Goal: Task Accomplishment & Management: Complete application form

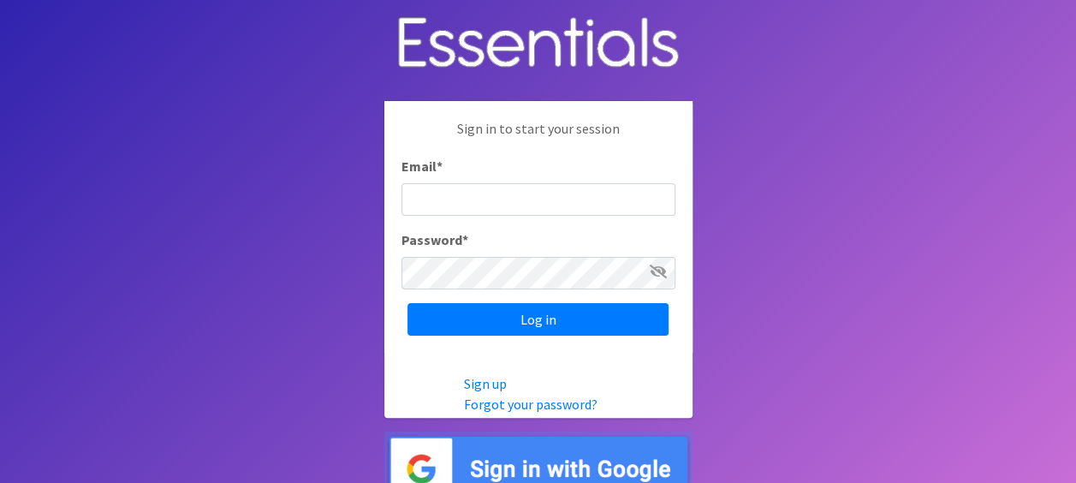
drag, startPoint x: 426, startPoint y: 198, endPoint x: 440, endPoint y: 175, distance: 26.1
click at [430, 198] on input "Email *" at bounding box center [539, 199] width 274 height 33
type input "[EMAIL_ADDRESS][DOMAIN_NAME]"
click at [407, 303] on input "Log in" at bounding box center [537, 319] width 261 height 33
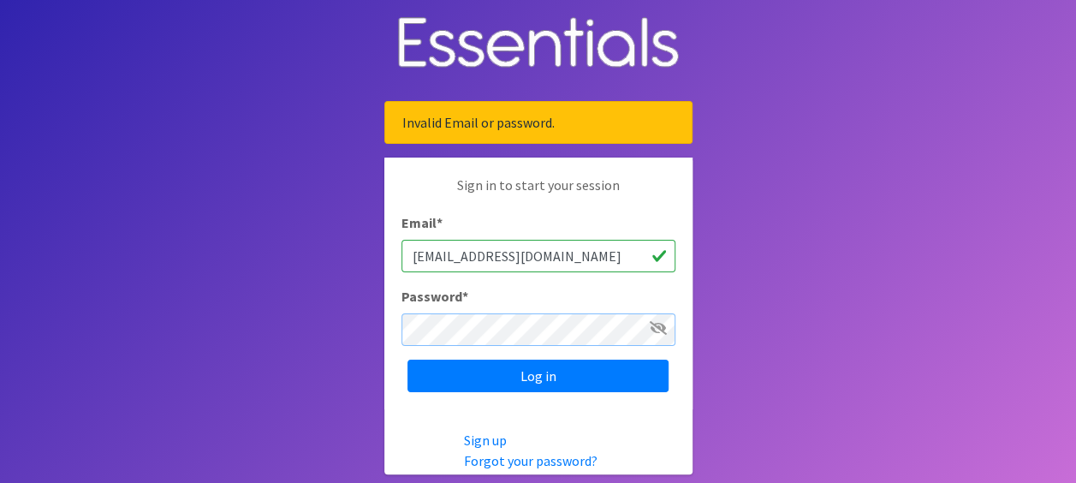
click at [407, 360] on input "Log in" at bounding box center [537, 376] width 261 height 33
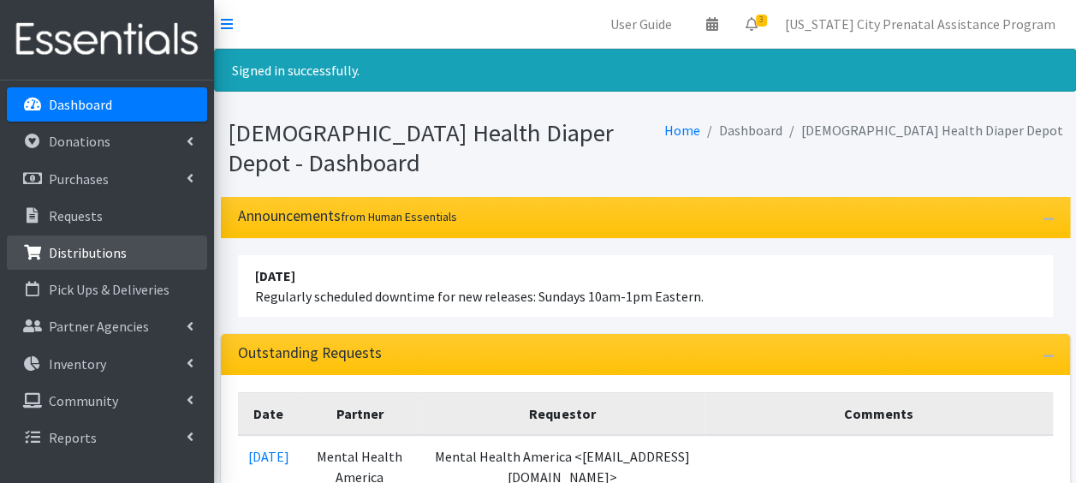
click at [80, 257] on p "Distributions" at bounding box center [88, 252] width 78 height 17
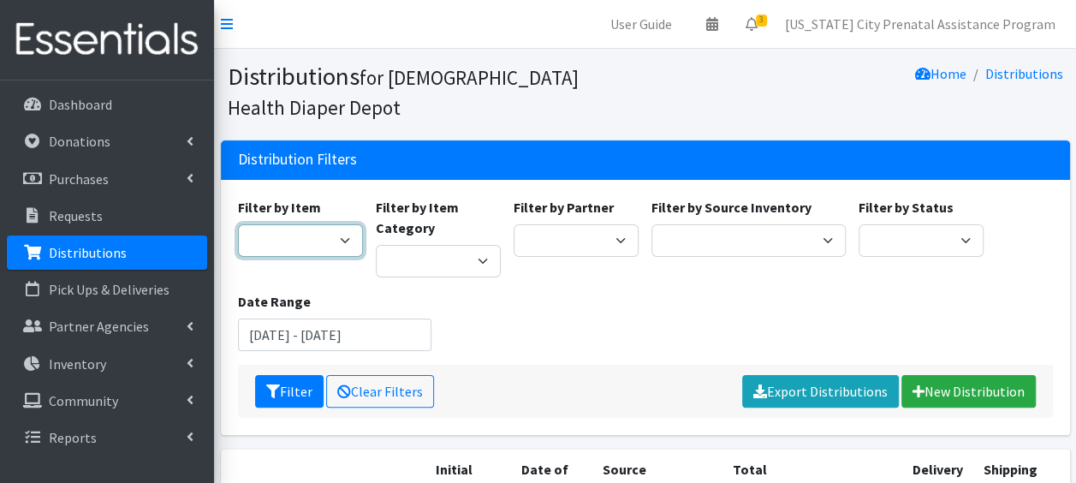
click at [344, 247] on select "1 2 2T-3T 3 3T-4T 4 4T-5T 5 5T-6T 6 7 Backless Booster Seat Boys 2T-3T Boys 3T-…" at bounding box center [300, 240] width 125 height 33
click at [346, 245] on select "1 2 2T-3T 3 3T-4T 4 4T-5T 5 5T-6T 6 7 Backless Booster Seat Boys 2T-3T Boys 3T-…" at bounding box center [300, 240] width 125 height 33
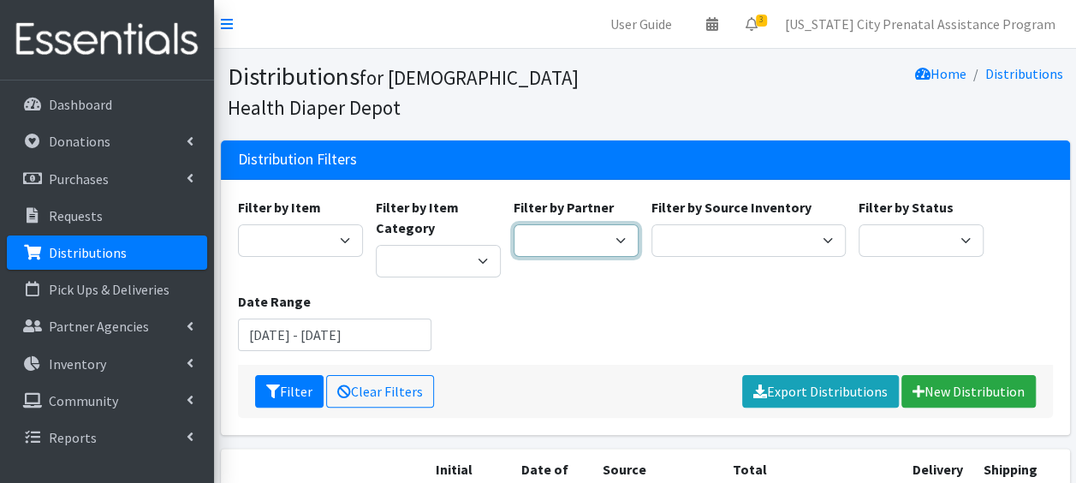
click at [619, 239] on select "ANEW Minitries Crown Point Prenatal Assistance [PERSON_NAME] Prenatal Assistanc…" at bounding box center [576, 240] width 125 height 33
select select "2547"
click at [514, 224] on select "ANEW Minitries Crown Point Prenatal Assistance [PERSON_NAME] Prenatal Assistanc…" at bounding box center [576, 240] width 125 height 33
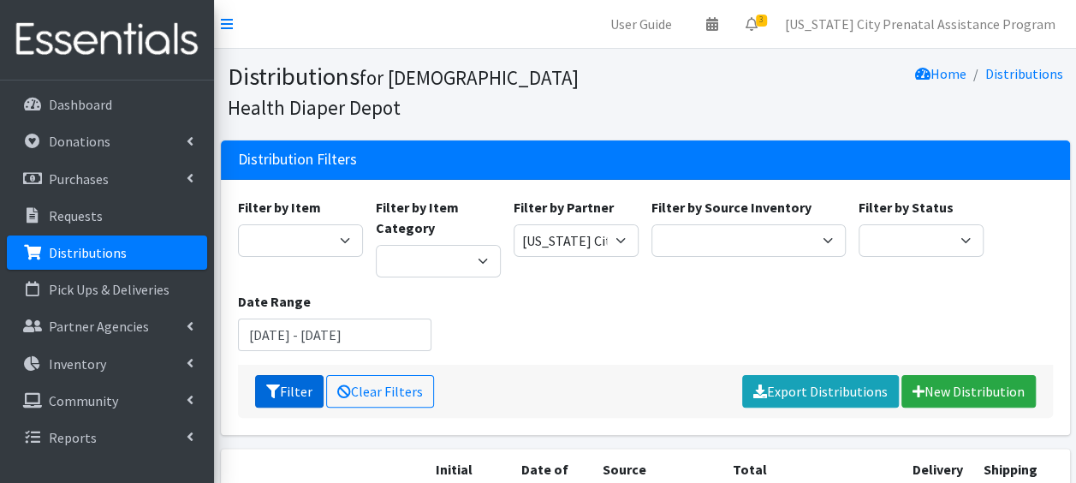
click at [294, 386] on button "Filter" at bounding box center [289, 391] width 68 height 33
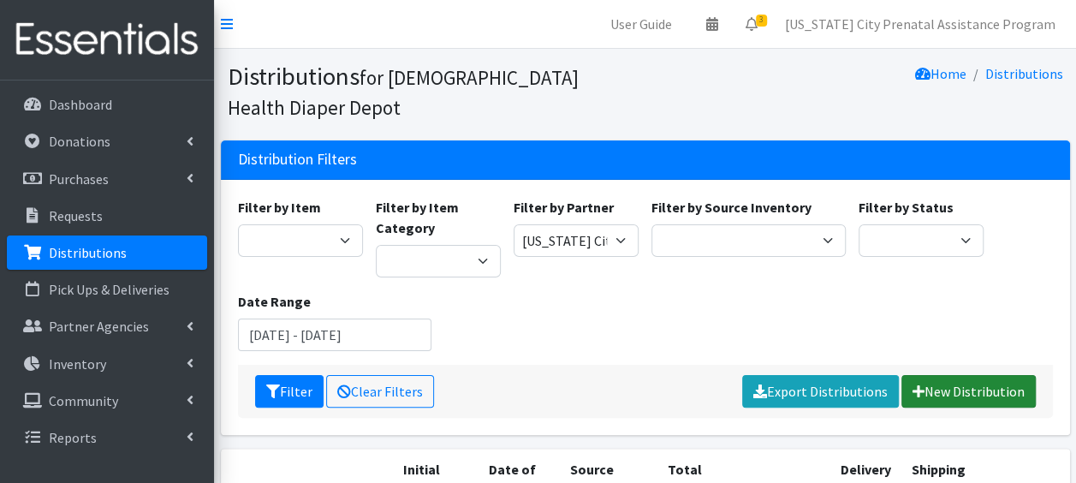
click at [962, 389] on link "New Distribution" at bounding box center [968, 391] width 134 height 33
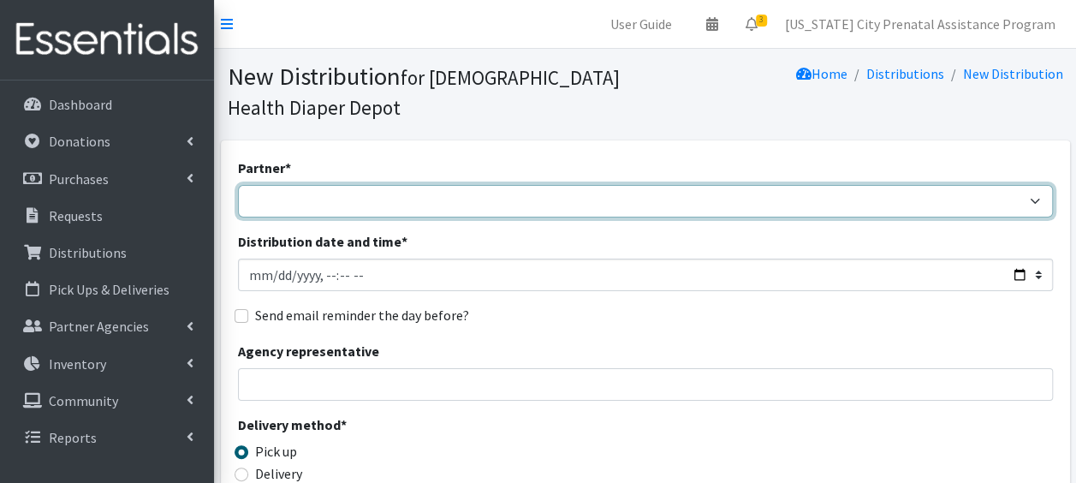
click at [368, 197] on select "ANEW Minitries Crown Point Prenatal Assistance [PERSON_NAME] Prenatal Assistanc…" at bounding box center [645, 201] width 815 height 33
select select "2547"
click at [238, 185] on select "ANEW Minitries Crown Point Prenatal Assistance [PERSON_NAME] Prenatal Assistanc…" at bounding box center [645, 201] width 815 height 33
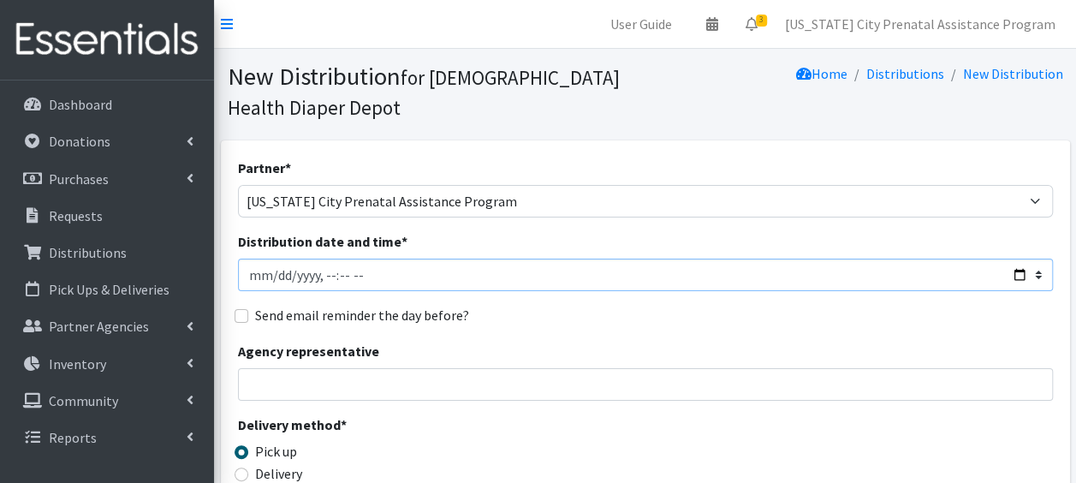
click at [1017, 278] on input "Distribution date and time *" at bounding box center [645, 275] width 815 height 33
type input "[DATE]T23:59"
click at [303, 387] on input "Agency representative" at bounding box center [645, 384] width 815 height 33
type input "[PERSON_NAME]"
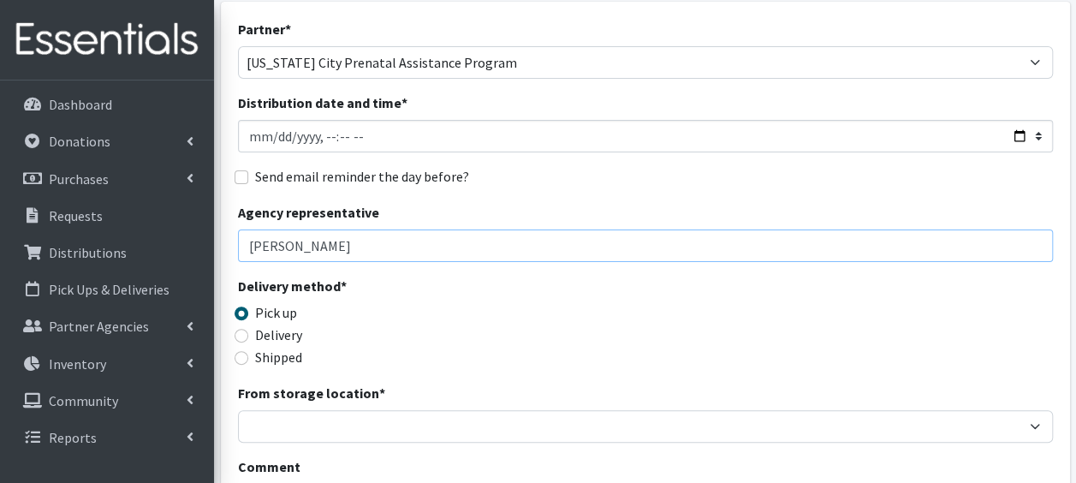
scroll to position [146, 0]
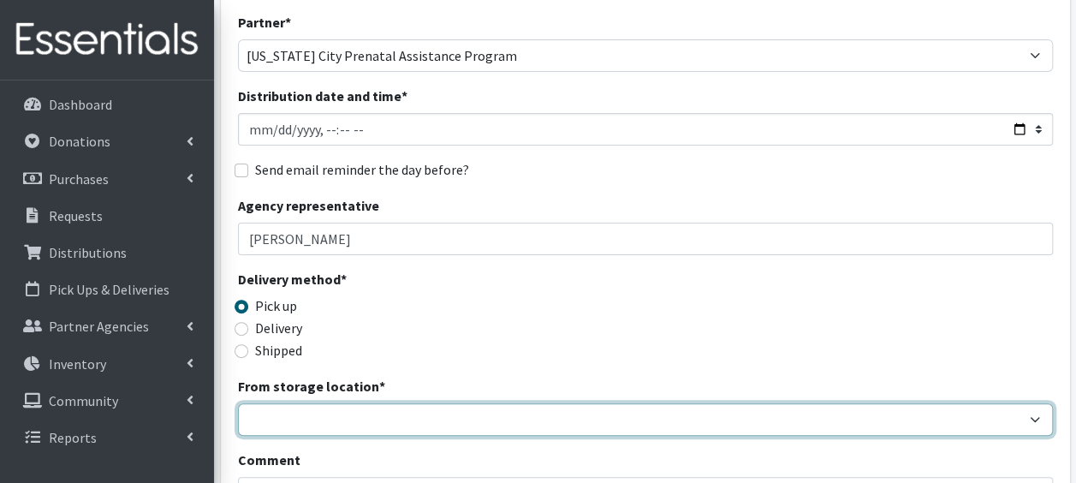
click at [281, 422] on select "Crown Point Bulk Storage Crown Point Prenatal Assistance Program Grant Car Seat…" at bounding box center [645, 419] width 815 height 33
select select "441"
click at [238, 403] on select "Crown Point Bulk Storage Crown Point Prenatal Assistance Program Grant Car Seat…" at bounding box center [645, 419] width 815 height 33
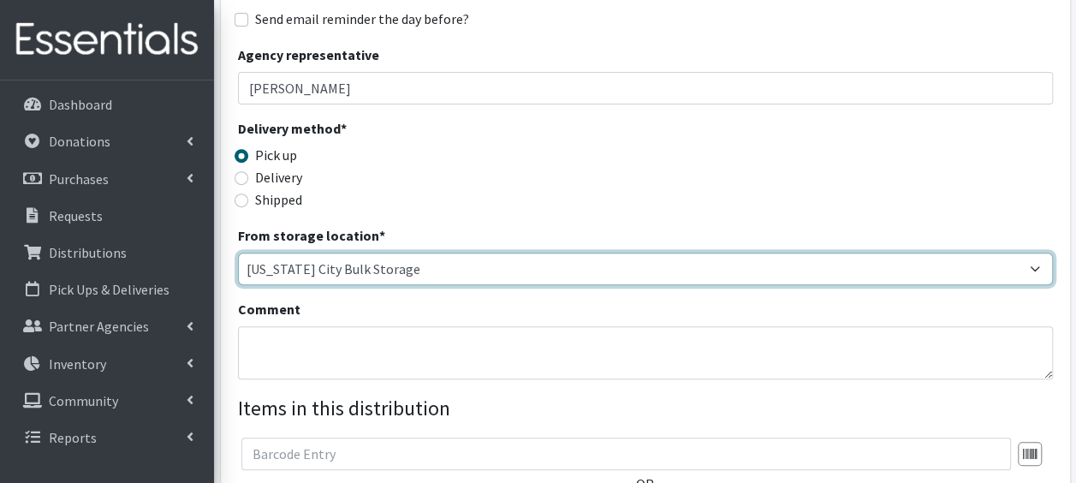
scroll to position [310, 0]
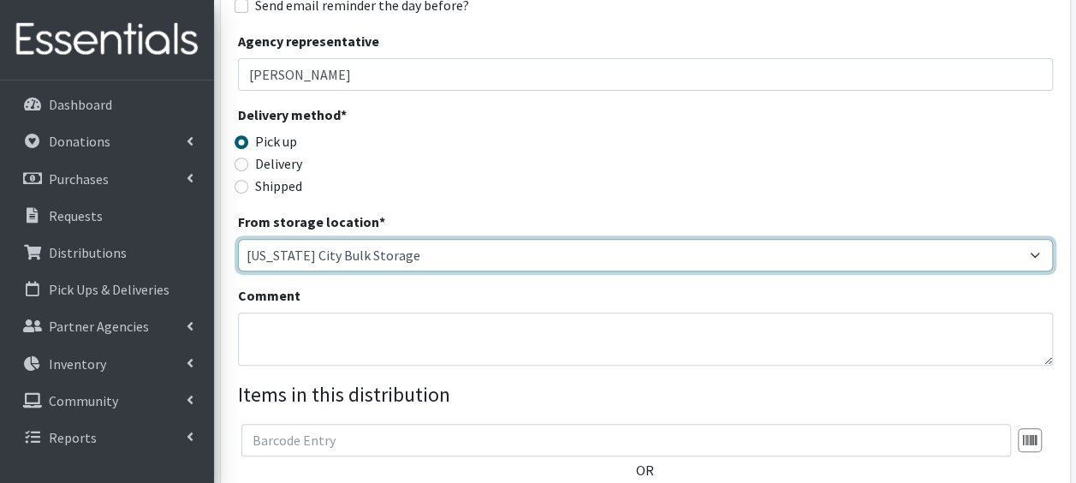
click at [1041, 252] on select "Crown Point Bulk Storage Crown Point Prenatal Assistance Program Grant Car Seat…" at bounding box center [645, 255] width 815 height 33
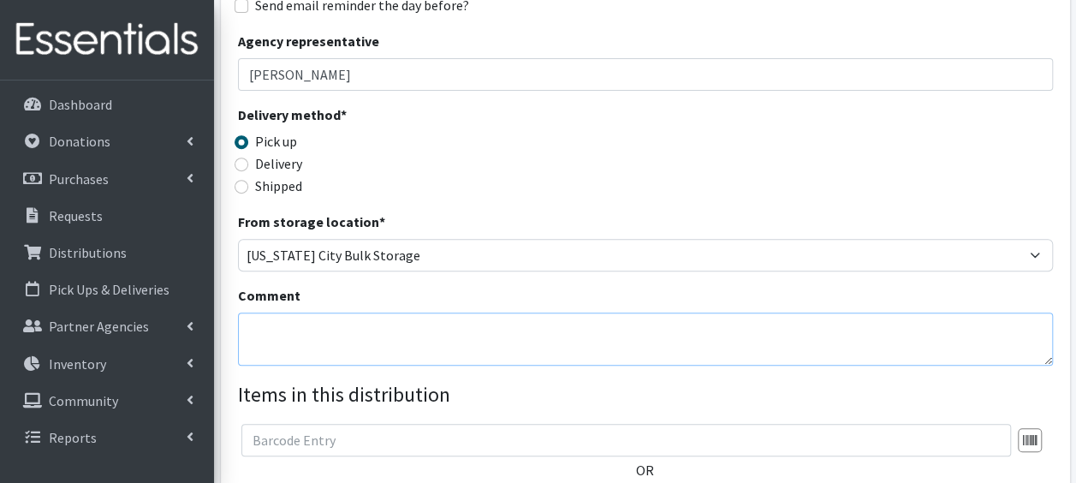
click at [430, 341] on textarea "Comment" at bounding box center [645, 338] width 815 height 53
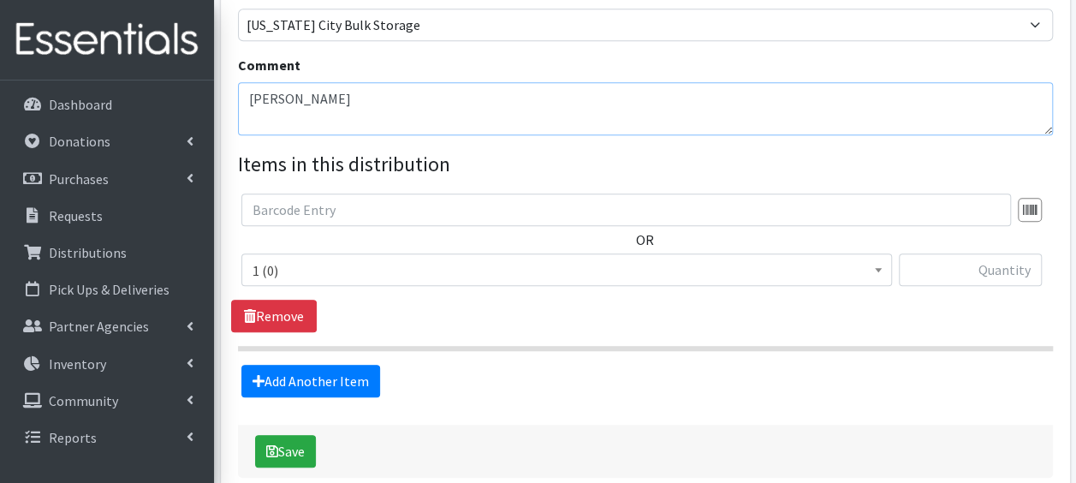
scroll to position [550, 0]
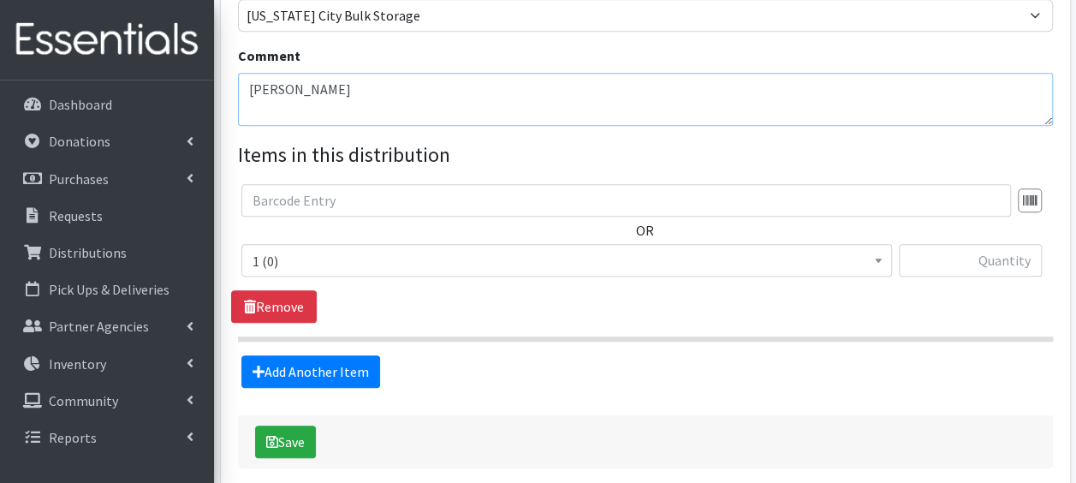
type textarea "Morris, Rinesha Cribette"
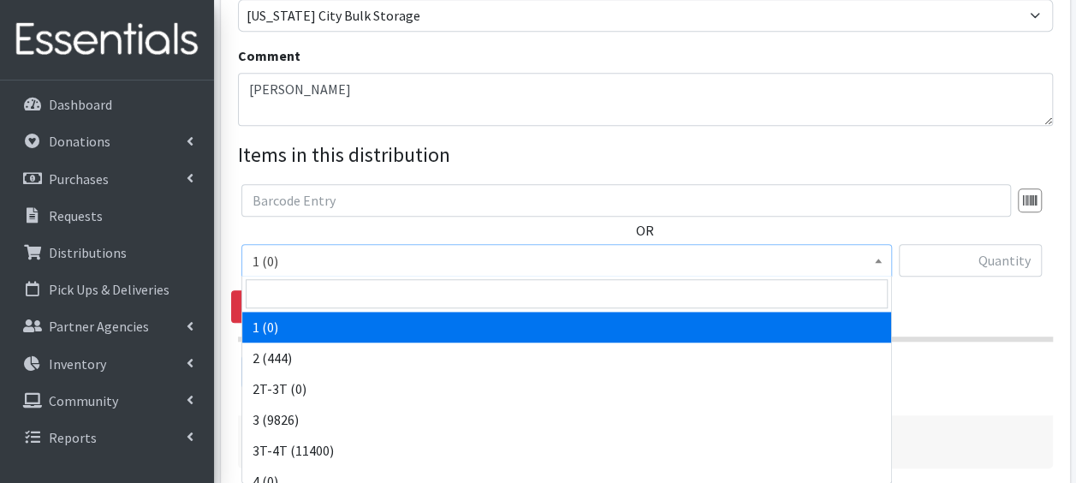
click at [881, 259] on b at bounding box center [878, 261] width 7 height 4
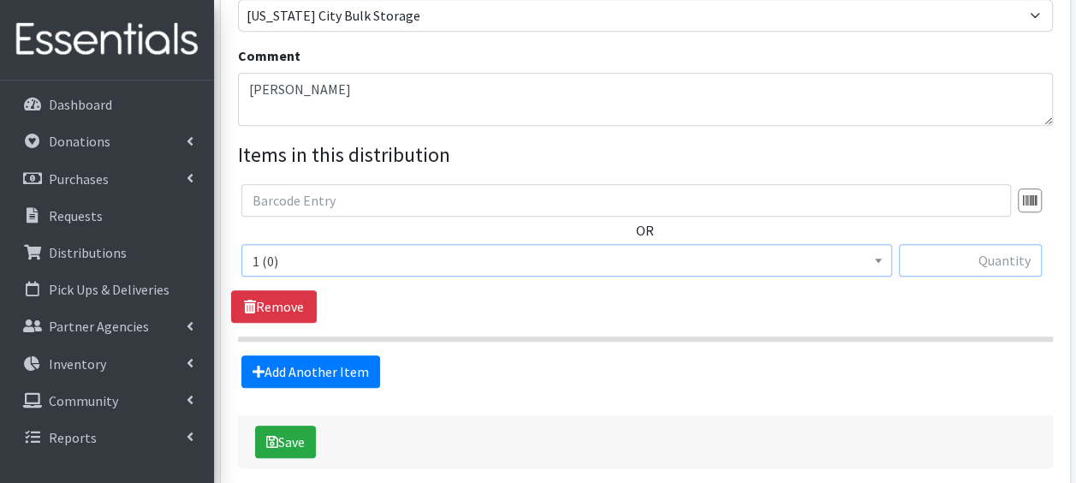
click at [964, 256] on input "text" at bounding box center [970, 260] width 143 height 33
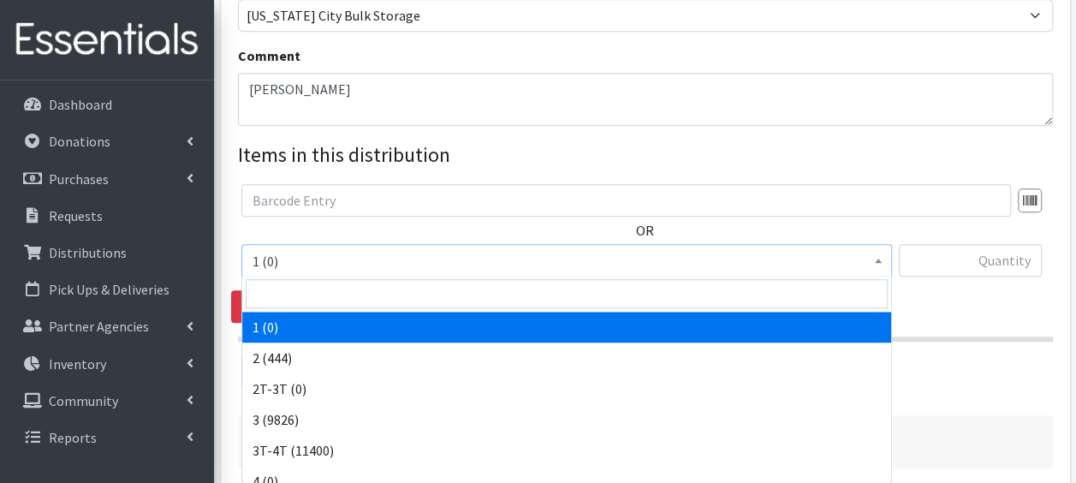
click at [883, 259] on span at bounding box center [878, 258] width 17 height 27
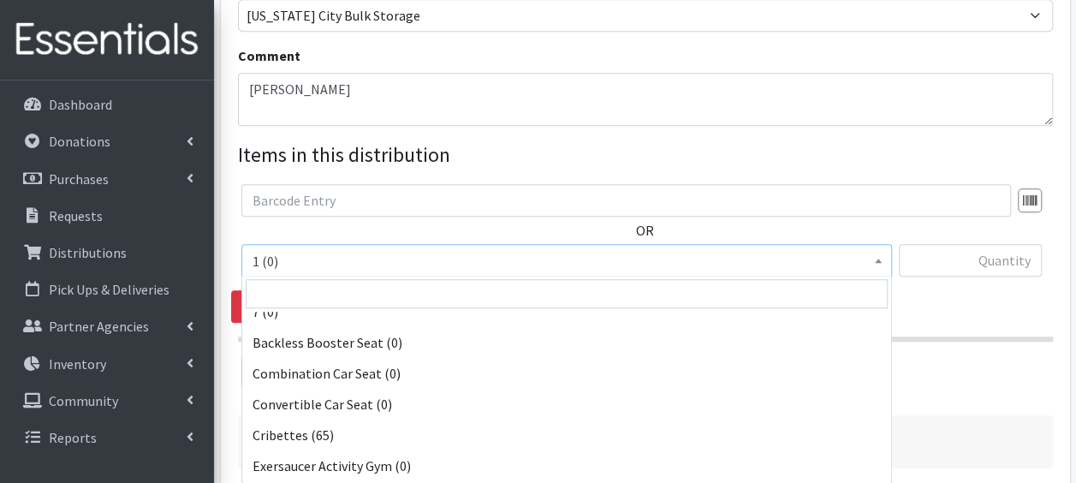
scroll to position [336, 0]
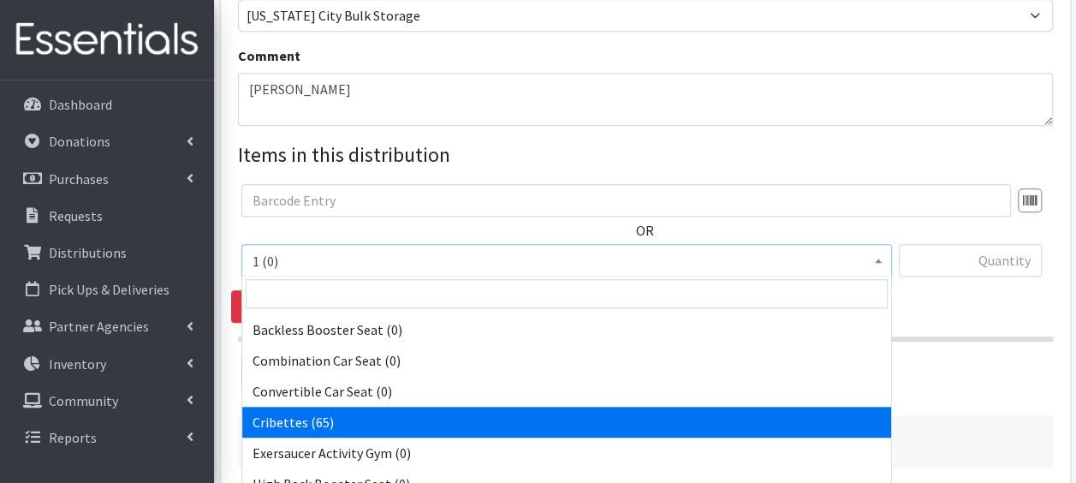
select select "14362"
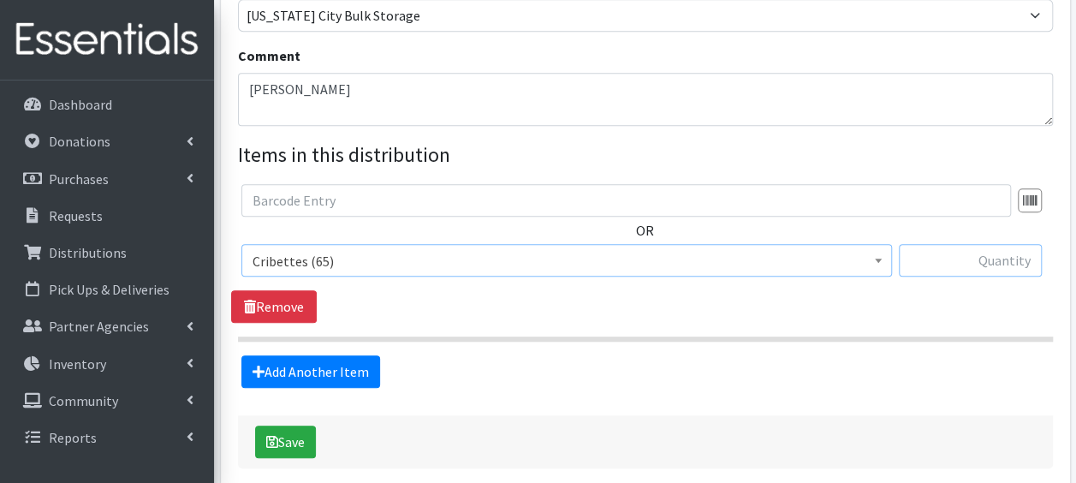
click at [935, 250] on input "text" at bounding box center [970, 260] width 143 height 33
type input "1"
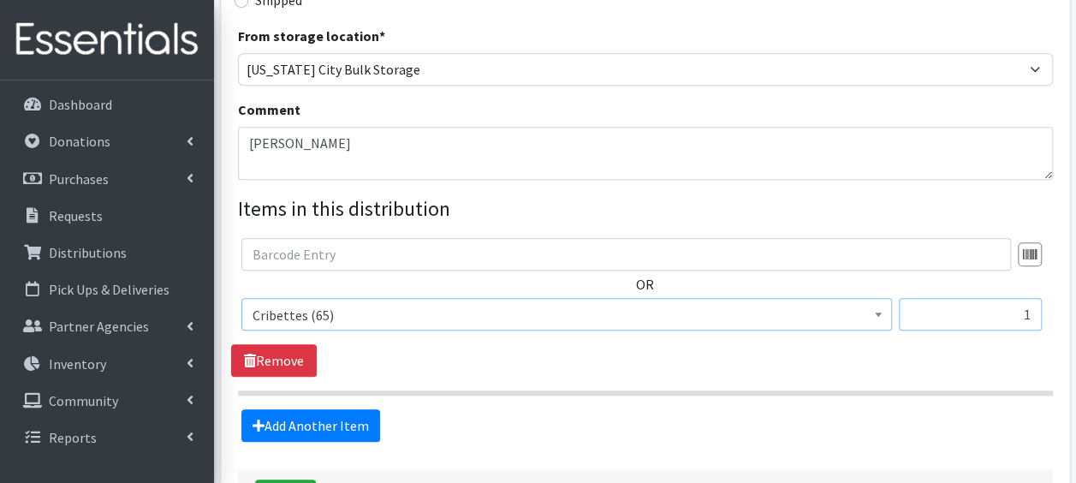
scroll to position [628, 0]
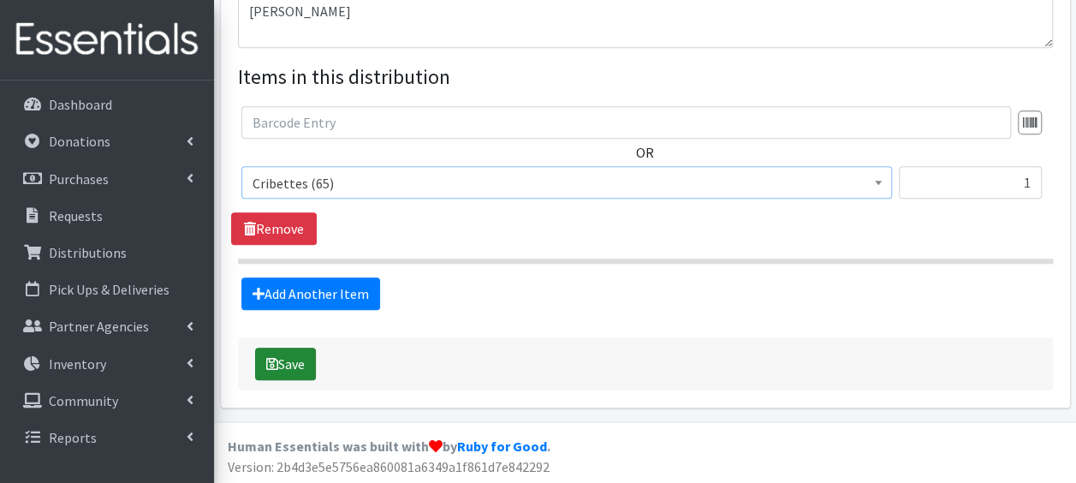
click at [303, 361] on button "Save" at bounding box center [285, 364] width 61 height 33
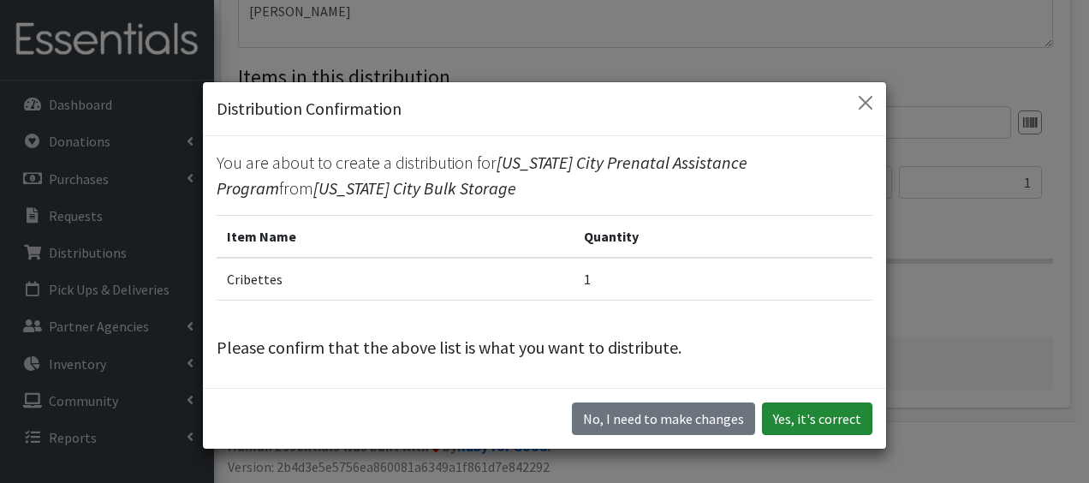
click at [790, 418] on button "Yes, it's correct" at bounding box center [817, 418] width 110 height 33
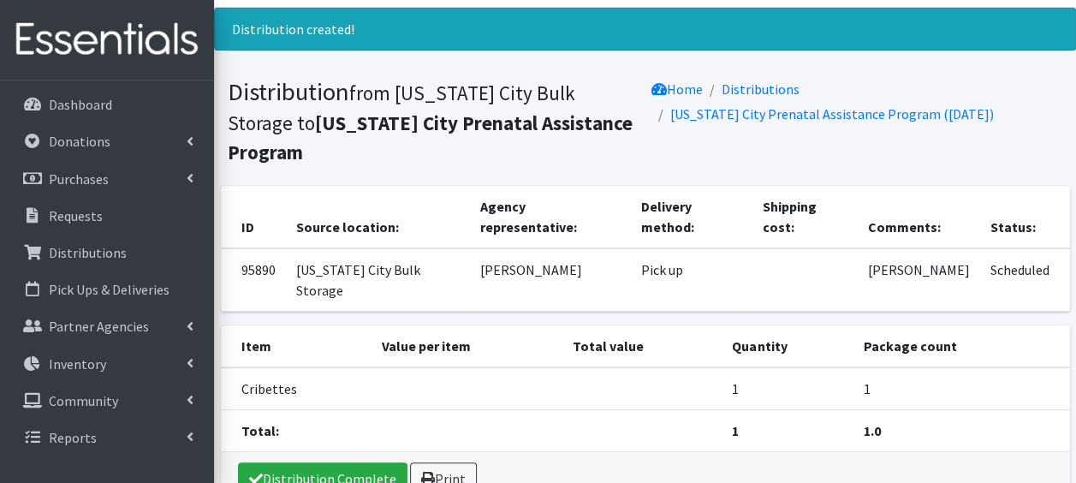
scroll to position [110, 0]
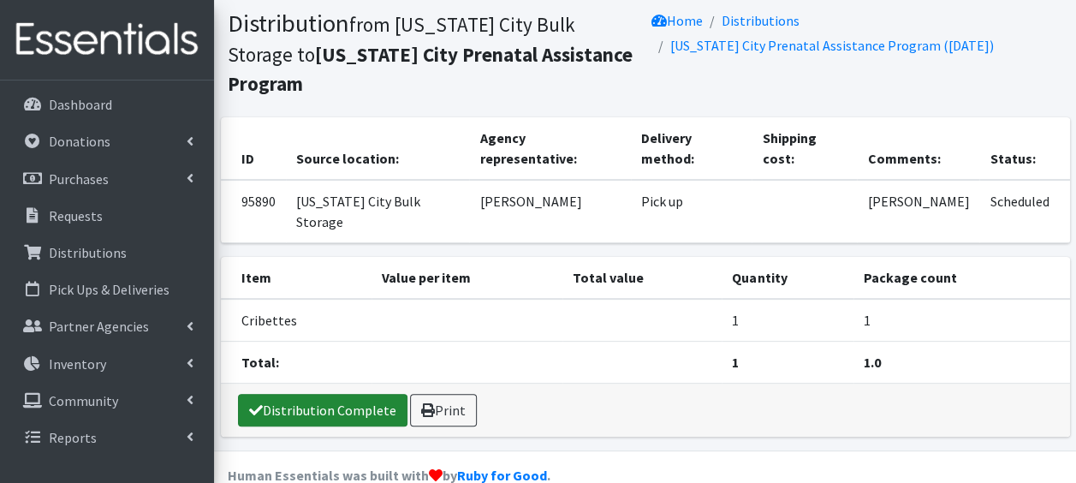
click at [300, 394] on link "Distribution Complete" at bounding box center [323, 410] width 170 height 33
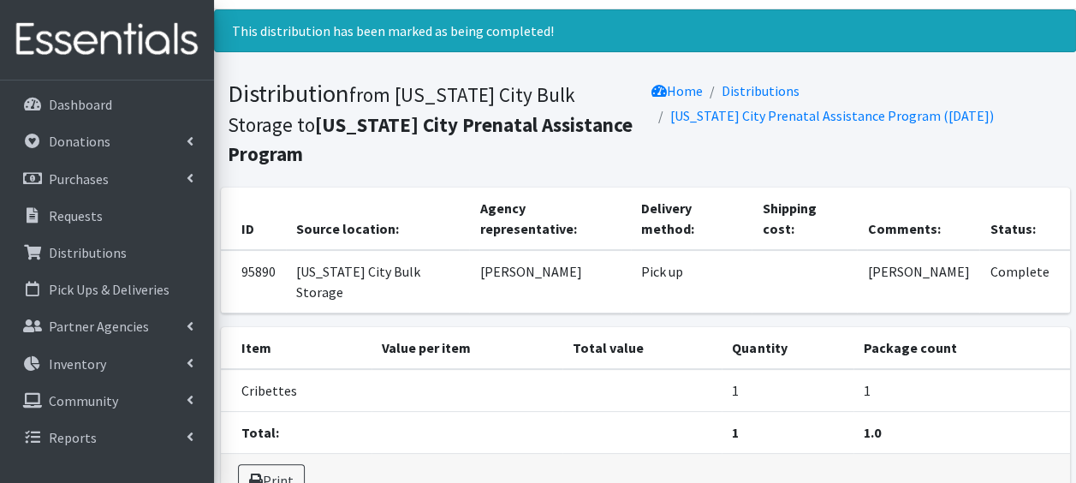
scroll to position [0, 0]
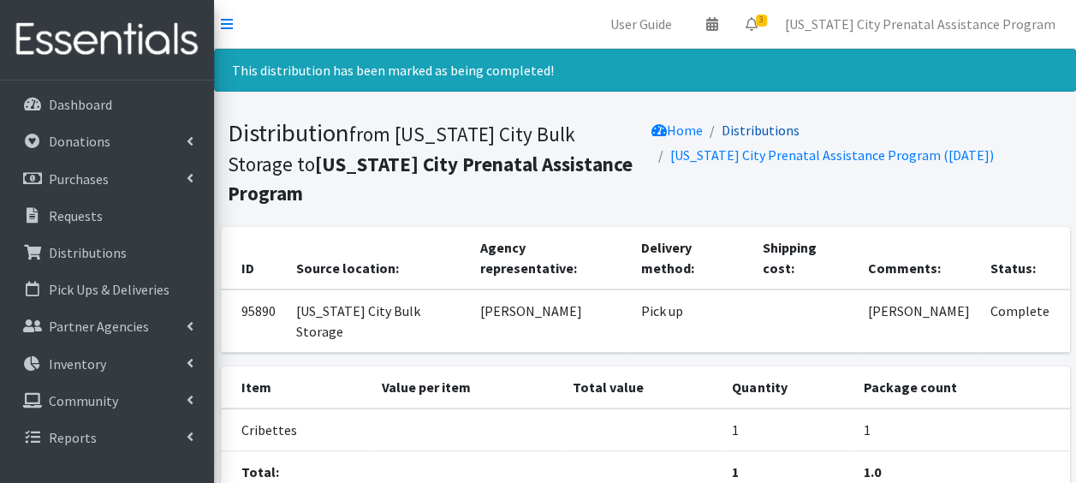
click at [769, 127] on link "Distributions" at bounding box center [761, 130] width 78 height 17
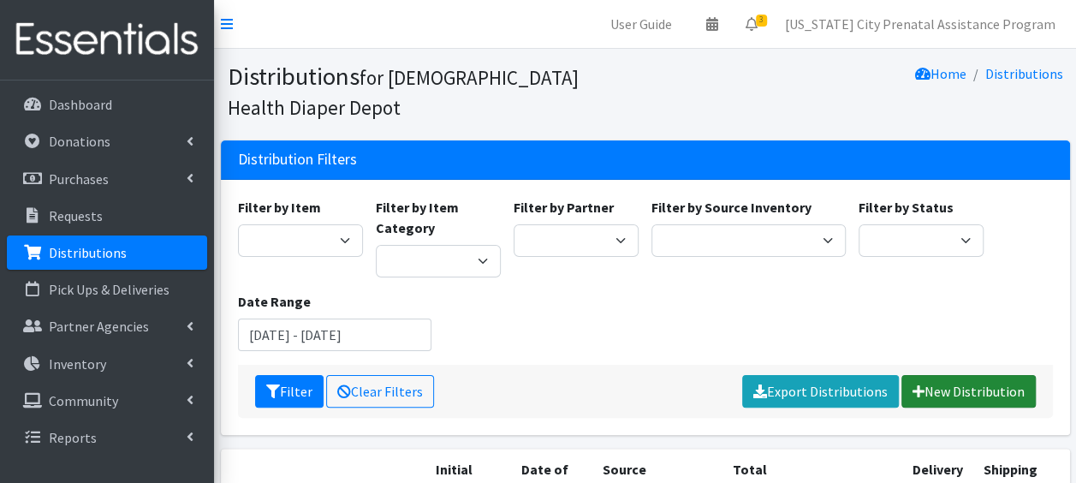
click at [979, 391] on link "New Distribution" at bounding box center [968, 391] width 134 height 33
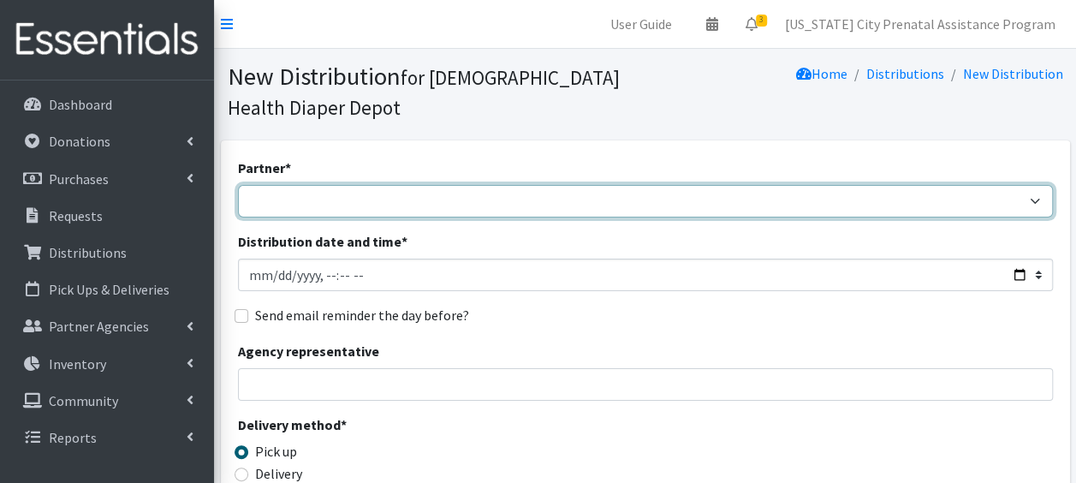
click at [255, 199] on select "ANEW Minitries Crown Point Prenatal Assistance [PERSON_NAME] Prenatal Assistanc…" at bounding box center [645, 201] width 815 height 33
select select "2547"
click at [238, 185] on select "ANEW Minitries Crown Point Prenatal Assistance [PERSON_NAME] Prenatal Assistanc…" at bounding box center [645, 201] width 815 height 33
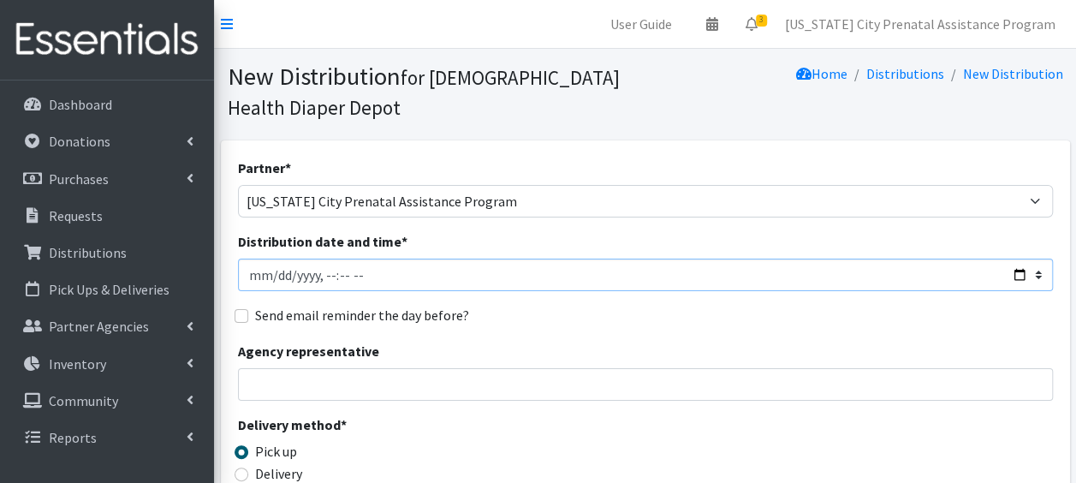
click at [264, 274] on input "Distribution date and time *" at bounding box center [645, 275] width 815 height 33
type input "[DATE]T23:59"
click at [291, 384] on input "Agency representative" at bounding box center [645, 384] width 815 height 33
type input "[PERSON_NAME]"
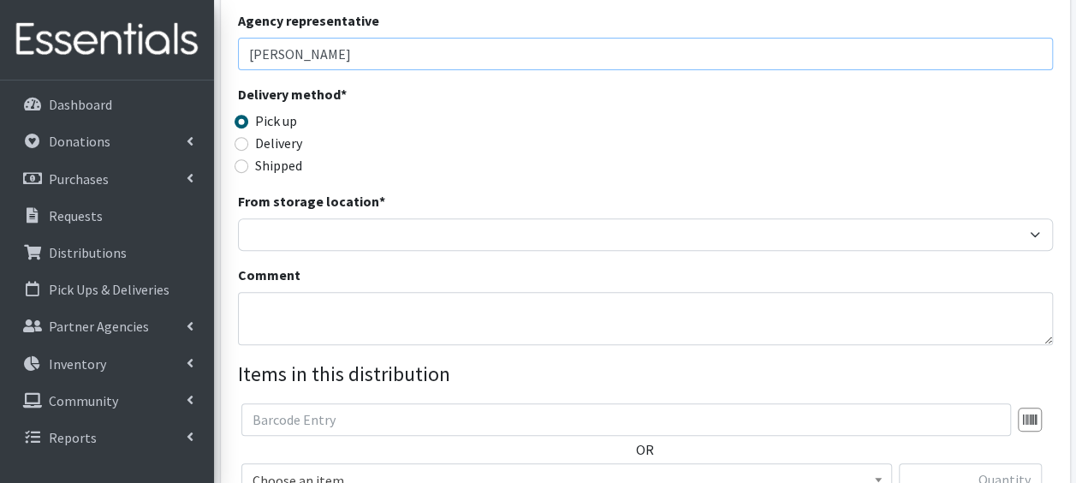
scroll to position [346, 0]
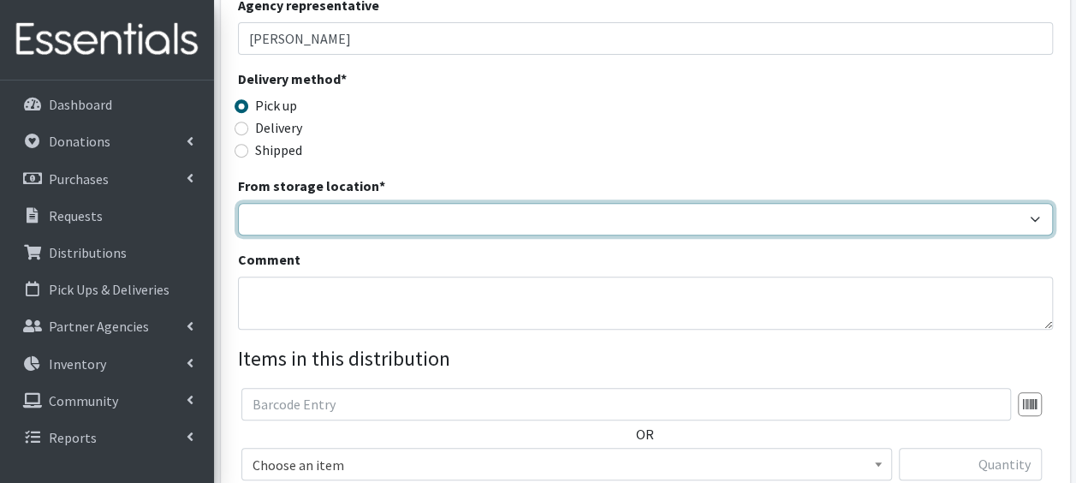
click at [292, 217] on select "Crown Point Bulk Storage Crown Point Prenatal Assistance Program Grant Car Seat…" at bounding box center [645, 219] width 815 height 33
select select "441"
click at [238, 203] on select "Crown Point Bulk Storage Crown Point Prenatal Assistance Program Grant Car Seat…" at bounding box center [645, 219] width 815 height 33
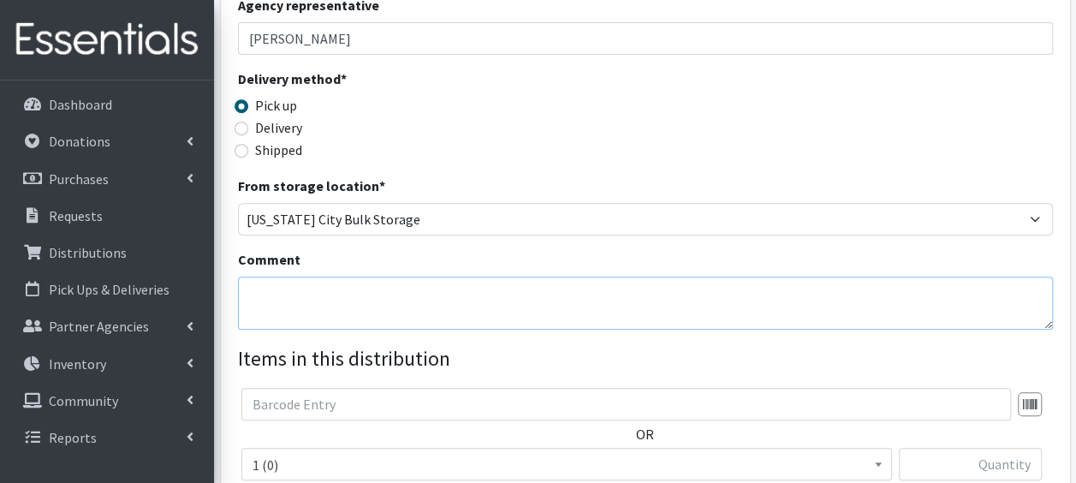
click at [276, 301] on textarea "Comment" at bounding box center [645, 303] width 815 height 53
type textarea "Wakwok, [PERSON_NAME]"
click at [880, 464] on b at bounding box center [878, 464] width 7 height 4
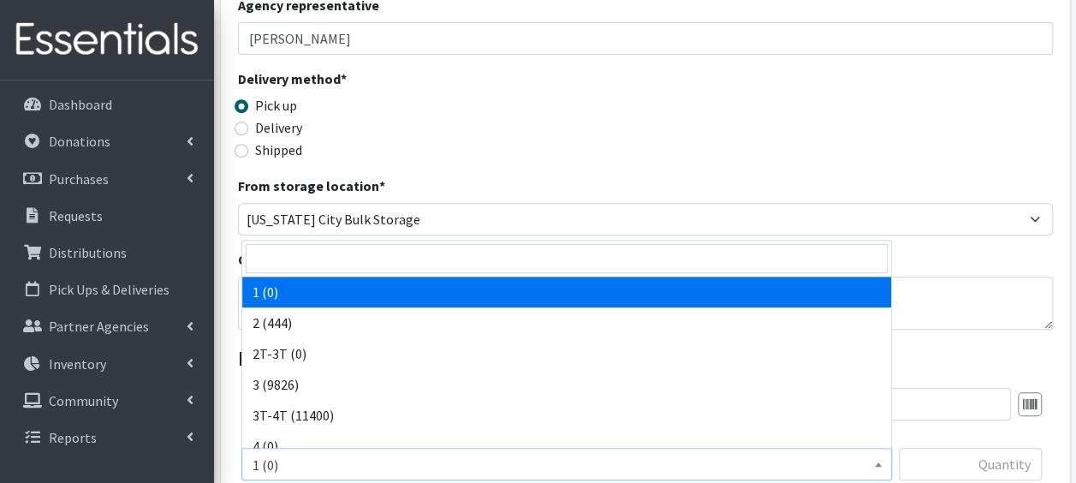
click at [886, 466] on span at bounding box center [878, 462] width 17 height 27
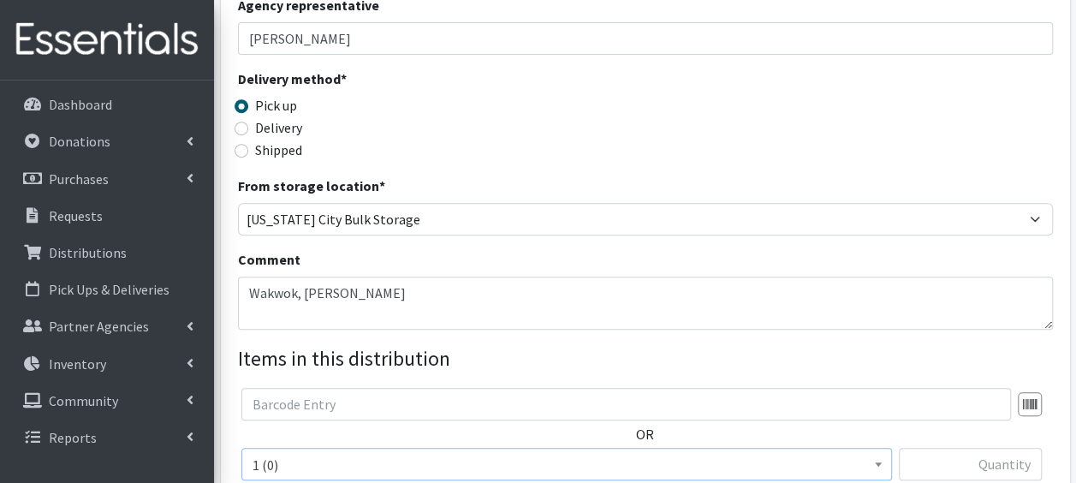
click at [886, 462] on span at bounding box center [878, 462] width 17 height 27
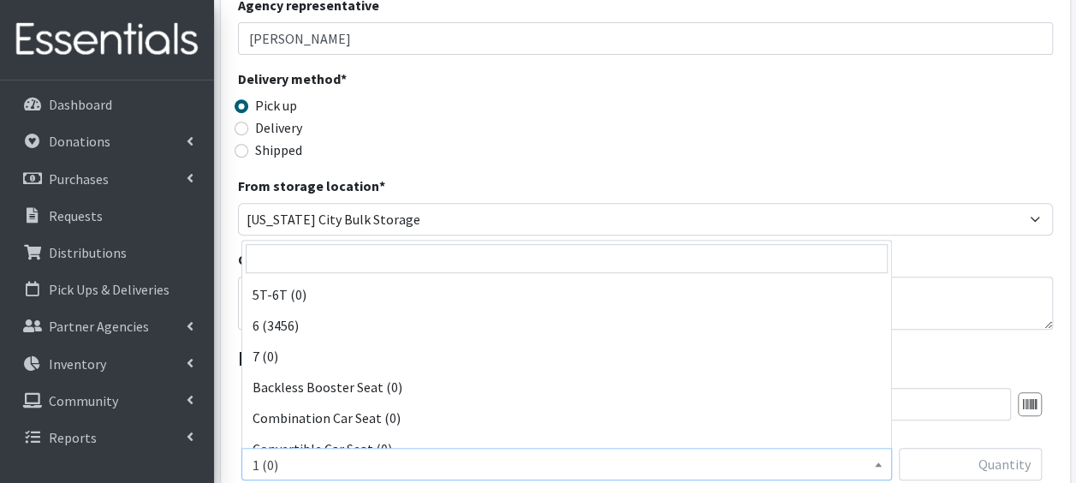
scroll to position [318, 0]
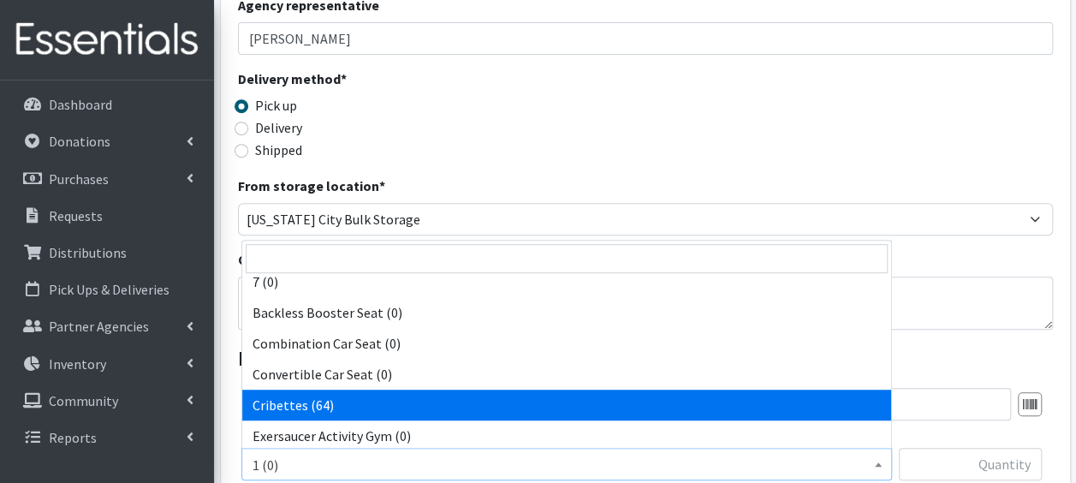
select select "14362"
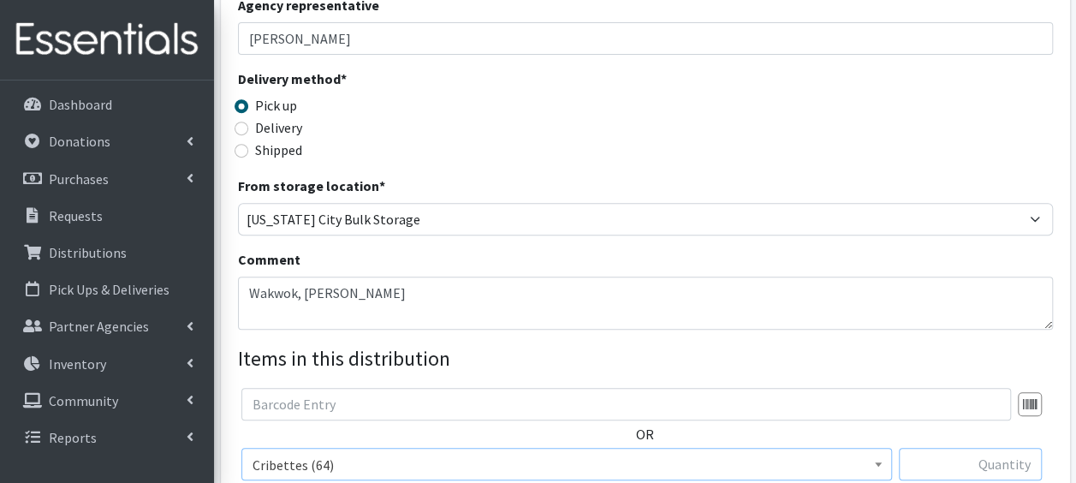
click at [936, 466] on input "text" at bounding box center [970, 464] width 143 height 33
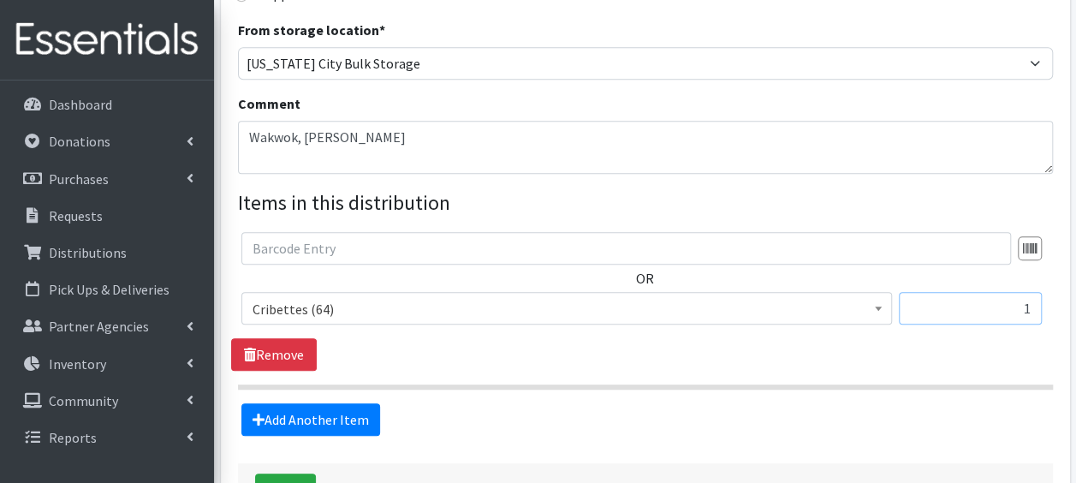
scroll to position [517, 0]
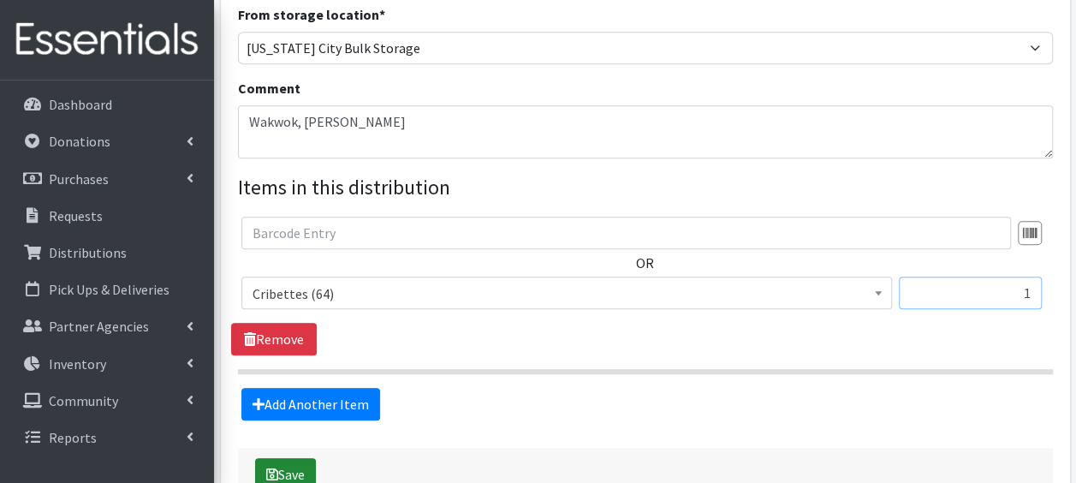
type input "1"
click at [284, 466] on button "Save" at bounding box center [285, 474] width 61 height 33
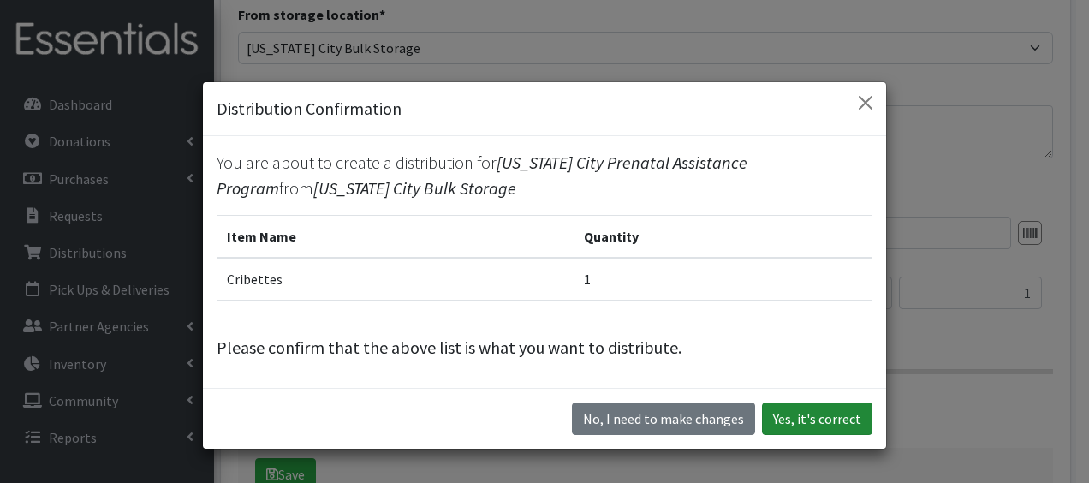
click at [802, 416] on button "Yes, it's correct" at bounding box center [817, 418] width 110 height 33
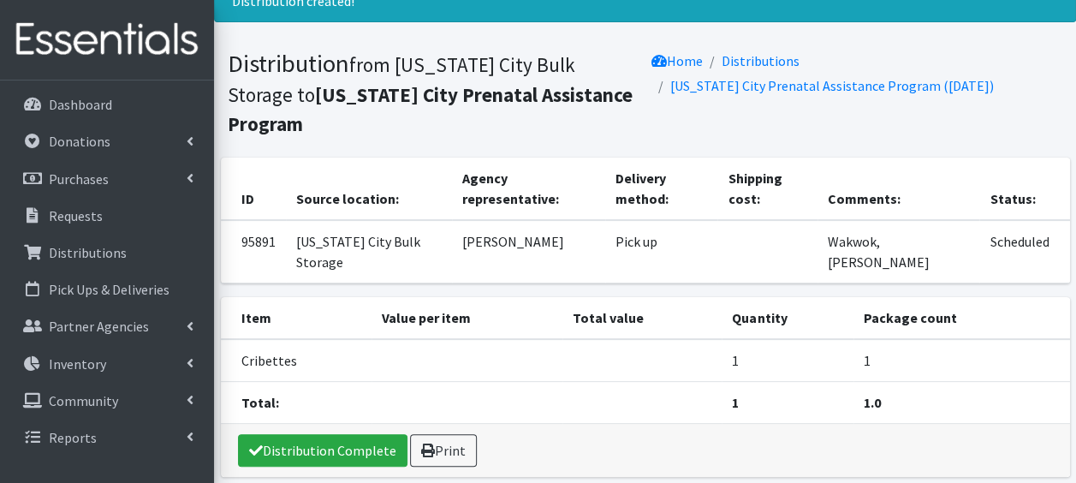
scroll to position [110, 0]
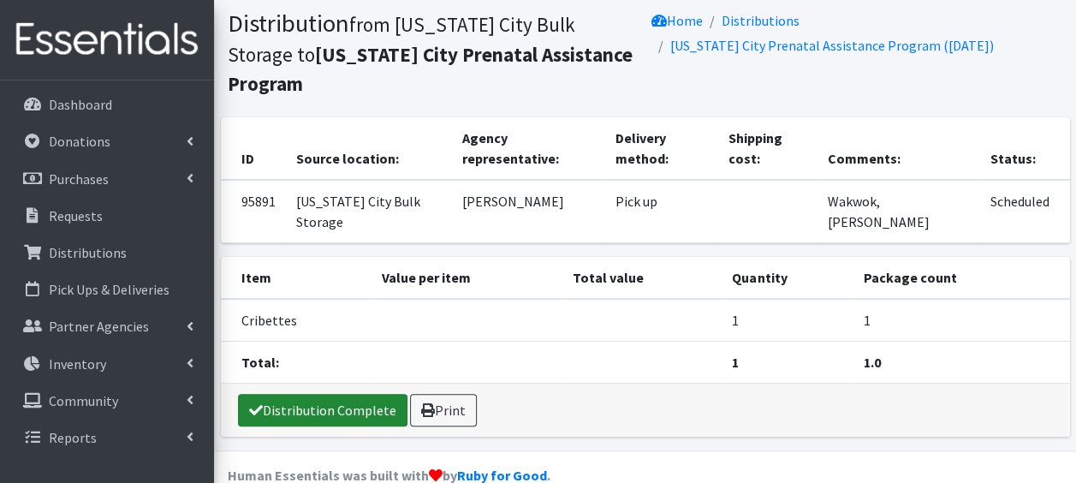
click at [309, 394] on link "Distribution Complete" at bounding box center [323, 410] width 170 height 33
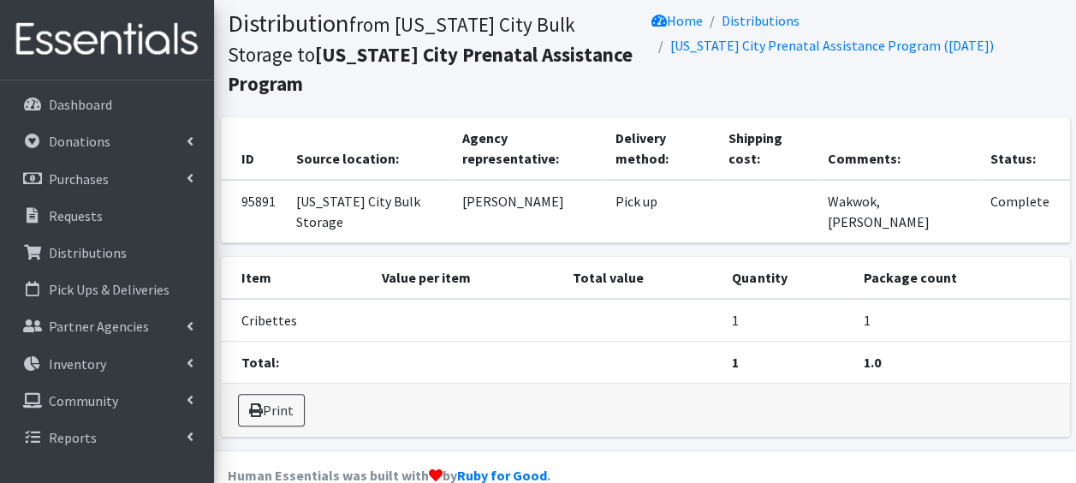
scroll to position [0, 0]
